Goal: Information Seeking & Learning: Learn about a topic

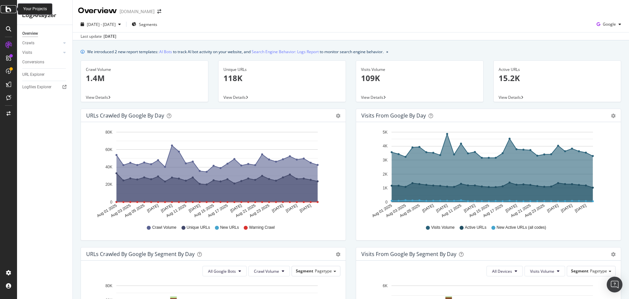
click at [4, 6] on div at bounding box center [9, 9] width 16 height 8
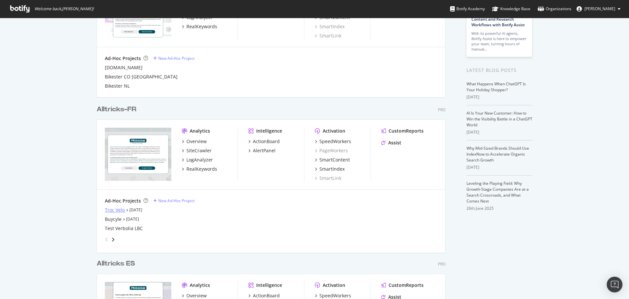
scroll to position [98, 0]
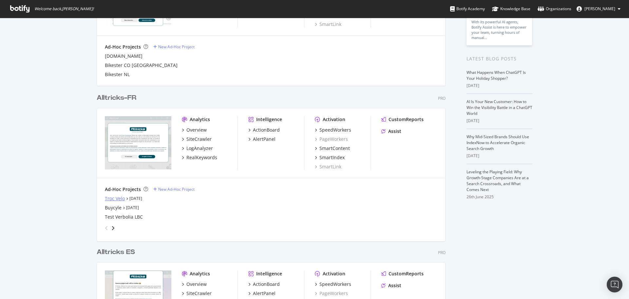
click at [117, 199] on div "Troc Velo" at bounding box center [115, 198] width 20 height 7
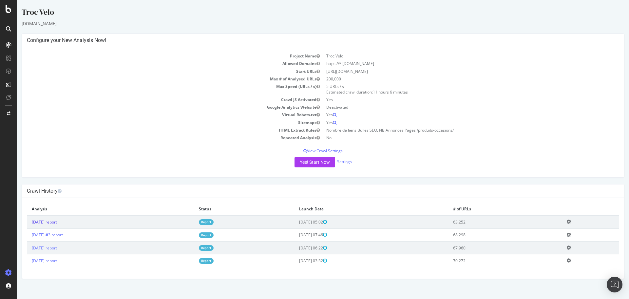
click at [55, 222] on link "[DATE] report" at bounding box center [44, 222] width 25 height 6
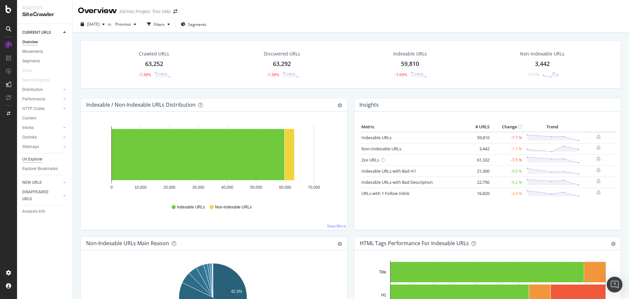
click at [36, 161] on div "Url Explorer" at bounding box center [32, 159] width 20 height 7
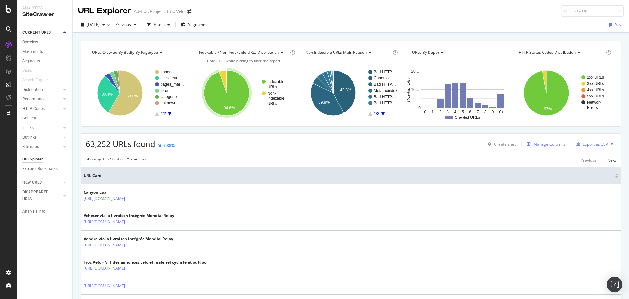
click at [556, 143] on div "Manage Columns" at bounding box center [550, 144] width 32 height 6
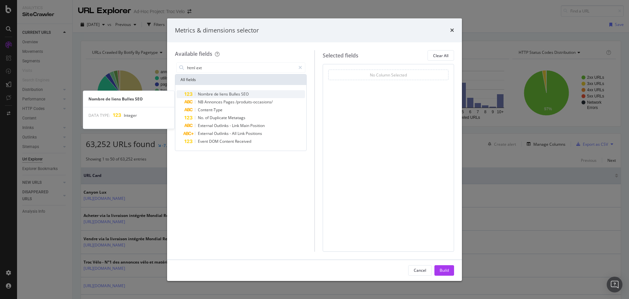
type input "html ext"
click at [253, 92] on div "Nombre de liens Bulles SEO" at bounding box center [245, 94] width 121 height 8
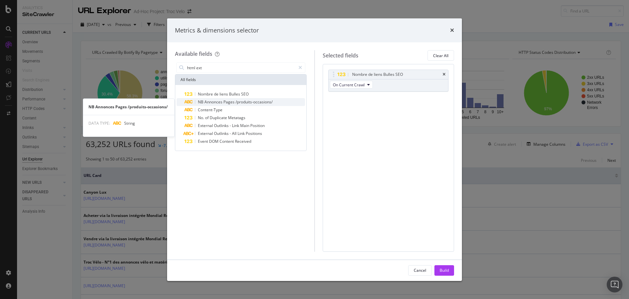
click at [255, 102] on span "/produits-occasions/" at bounding box center [254, 102] width 37 height 6
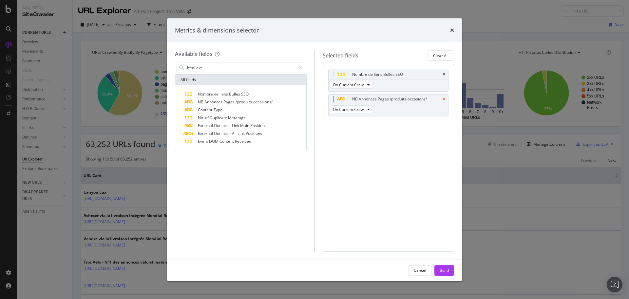
click at [444, 97] on icon "times" at bounding box center [444, 99] width 3 height 4
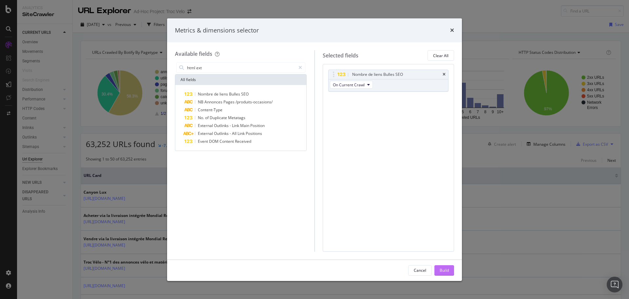
click at [442, 271] on div "Build" at bounding box center [444, 270] width 9 height 6
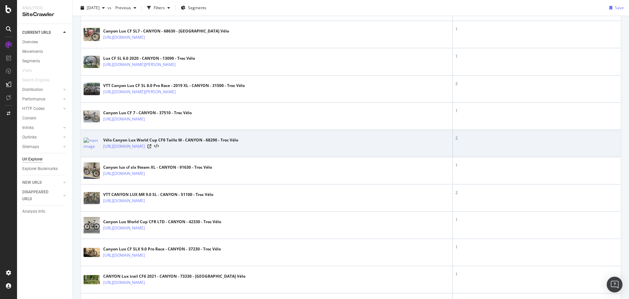
scroll to position [754, 0]
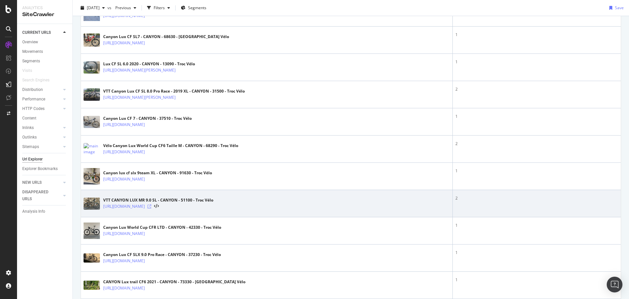
click at [151, 205] on icon at bounding box center [150, 206] width 4 height 4
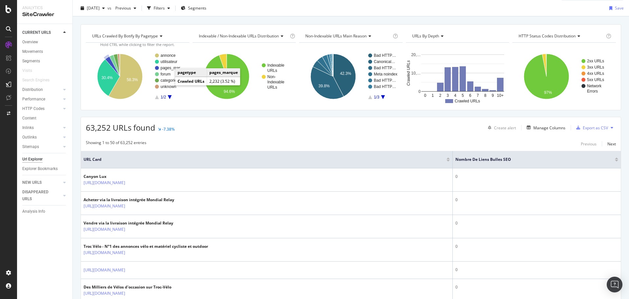
scroll to position [0, 0]
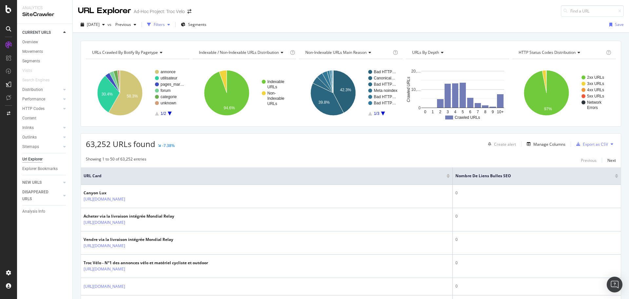
click at [170, 24] on icon "button" at bounding box center [169, 25] width 3 height 4
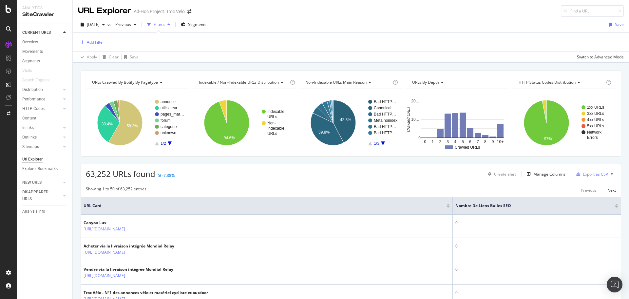
click at [101, 39] on div "Add Filter" at bounding box center [91, 42] width 26 height 7
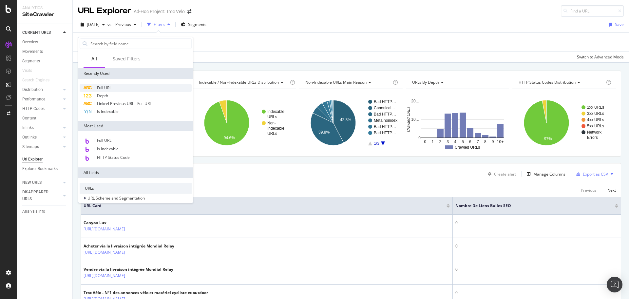
click at [104, 90] on span "Full URL" at bounding box center [104, 88] width 14 height 6
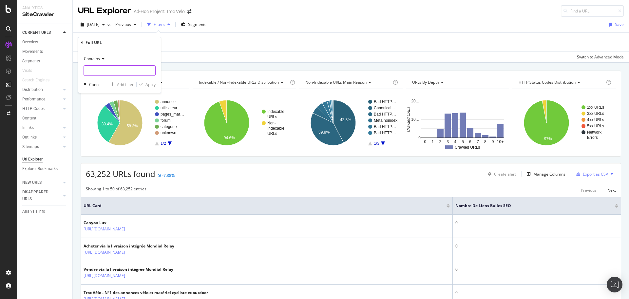
click at [104, 68] on input "text" at bounding box center [119, 70] width 71 height 10
type input "/annonce/"
click at [148, 87] on div "Apply" at bounding box center [151, 85] width 10 height 6
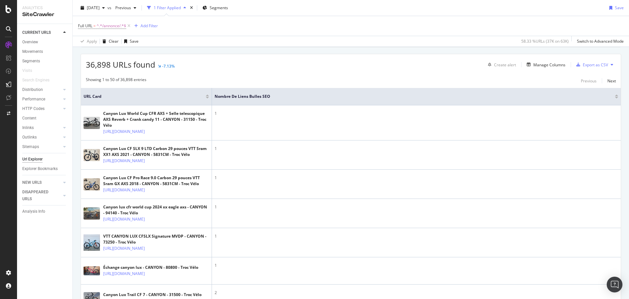
scroll to position [98, 0]
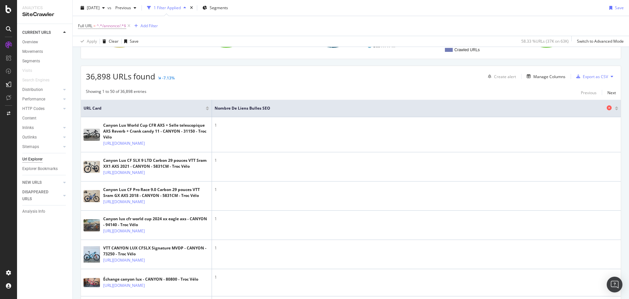
click at [593, 108] on span "Nombre de liens Bulles SEO" at bounding box center [410, 108] width 391 height 6
click at [615, 107] on div at bounding box center [616, 107] width 3 height 2
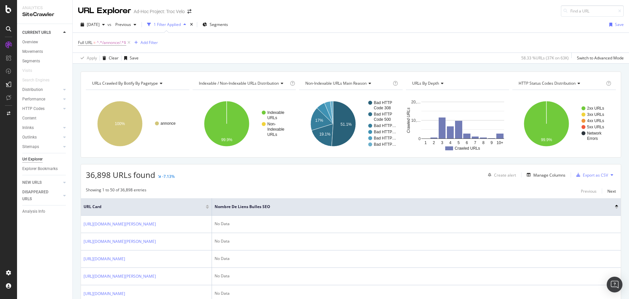
click at [615, 208] on div at bounding box center [616, 208] width 3 height 2
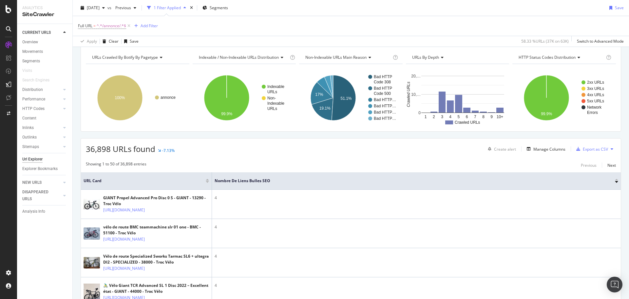
scroll to position [66, 0]
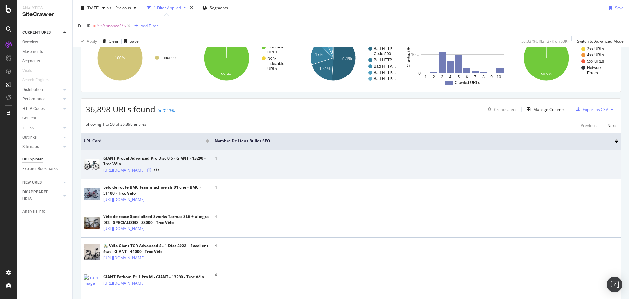
click at [151, 172] on icon at bounding box center [150, 170] width 4 height 4
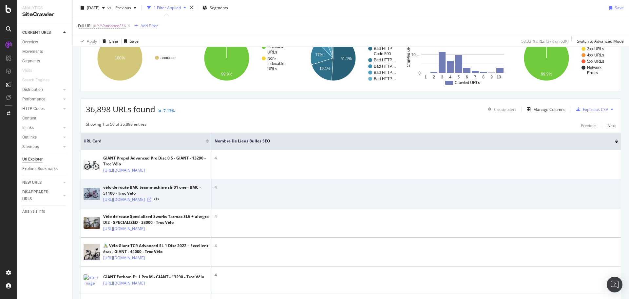
click at [151, 201] on icon at bounding box center [150, 199] width 4 height 4
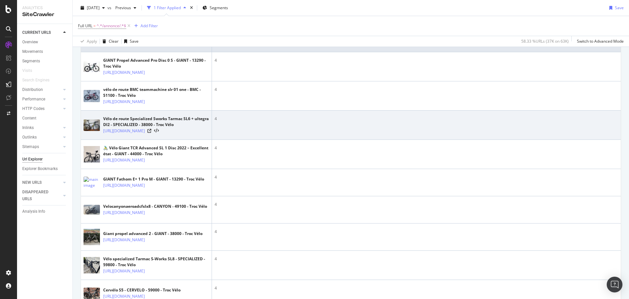
scroll to position [164, 0]
click at [151, 132] on icon at bounding box center [150, 130] width 4 height 4
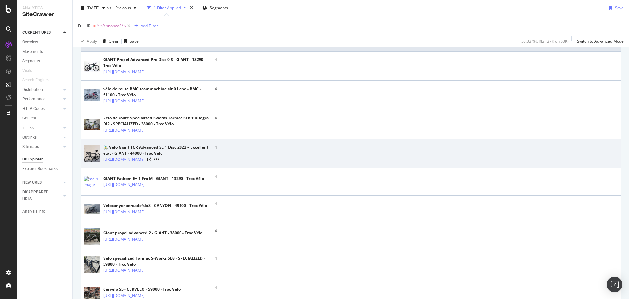
scroll to position [197, 0]
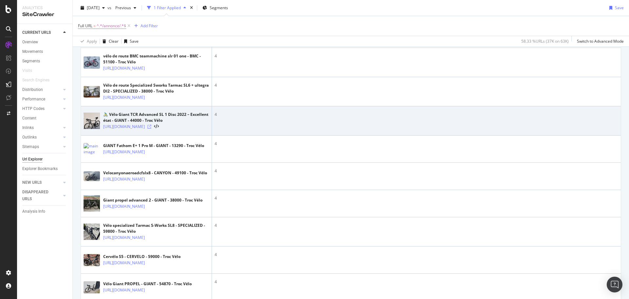
click at [151, 129] on icon at bounding box center [150, 127] width 4 height 4
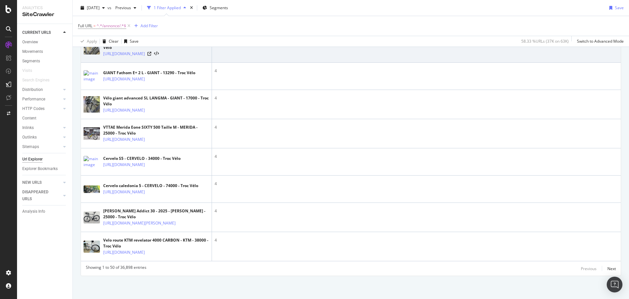
scroll to position [1626, 0]
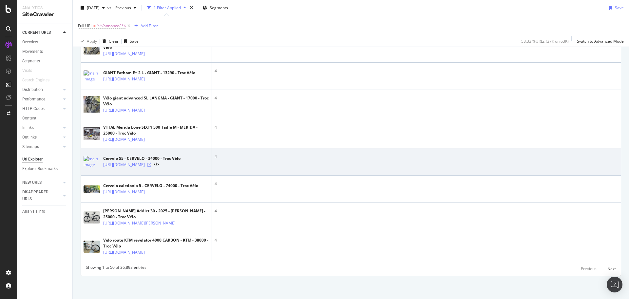
click at [151, 163] on icon at bounding box center [150, 165] width 4 height 4
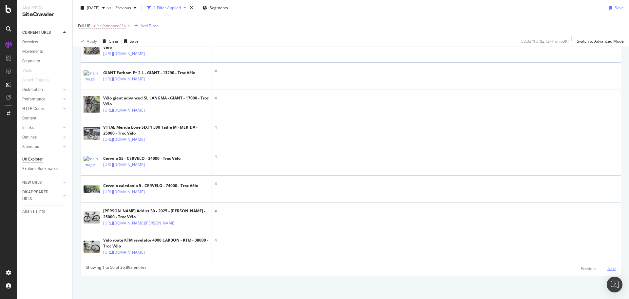
click at [608, 267] on div "Next" at bounding box center [612, 269] width 9 height 6
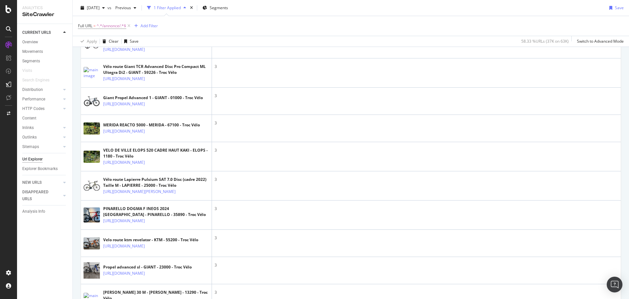
scroll to position [1213, 0]
